Goal: Task Accomplishment & Management: Use online tool/utility

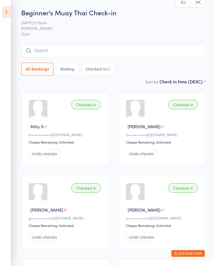
click at [7, 16] on icon at bounding box center [6, 12] width 9 height 12
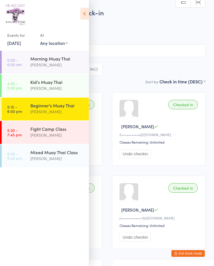
click at [50, 160] on div "[PERSON_NAME]" at bounding box center [57, 158] width 54 height 6
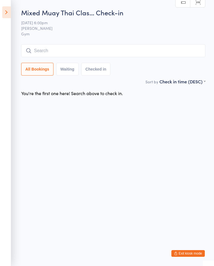
click at [100, 52] on input "search" at bounding box center [113, 50] width 184 height 13
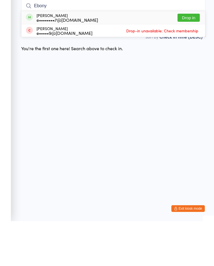
type input "Ebony"
click at [190, 59] on button "Drop in" at bounding box center [189, 63] width 22 height 8
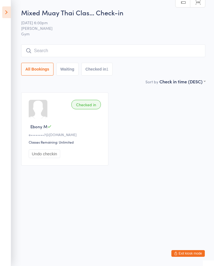
click at [53, 53] on input "search" at bounding box center [113, 50] width 184 height 13
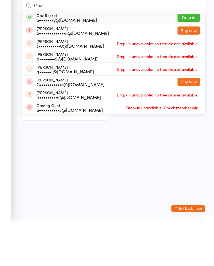
type input "Gaz"
click at [186, 59] on button "Drop in" at bounding box center [189, 63] width 22 height 8
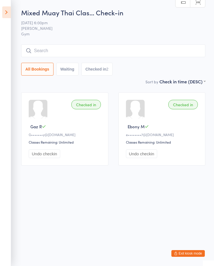
click at [86, 49] on input "search" at bounding box center [113, 50] width 184 height 13
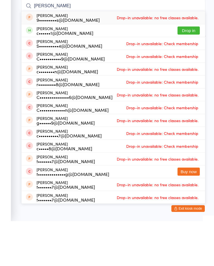
type input "[PERSON_NAME]"
click at [190, 71] on button "Drop in" at bounding box center [189, 75] width 22 height 8
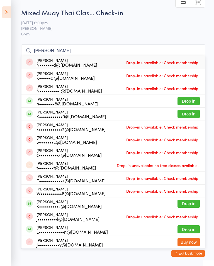
type input "[PERSON_NAME]"
click at [186, 112] on button "Drop in" at bounding box center [189, 114] width 22 height 8
